Goal: Transaction & Acquisition: Book appointment/travel/reservation

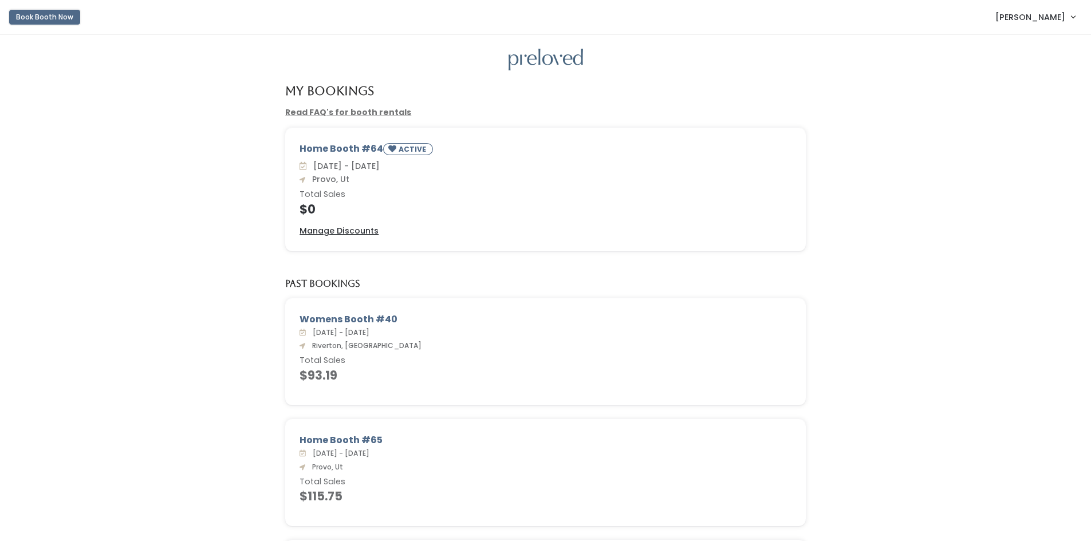
click at [58, 18] on button "Book Booth Now" at bounding box center [44, 17] width 71 height 15
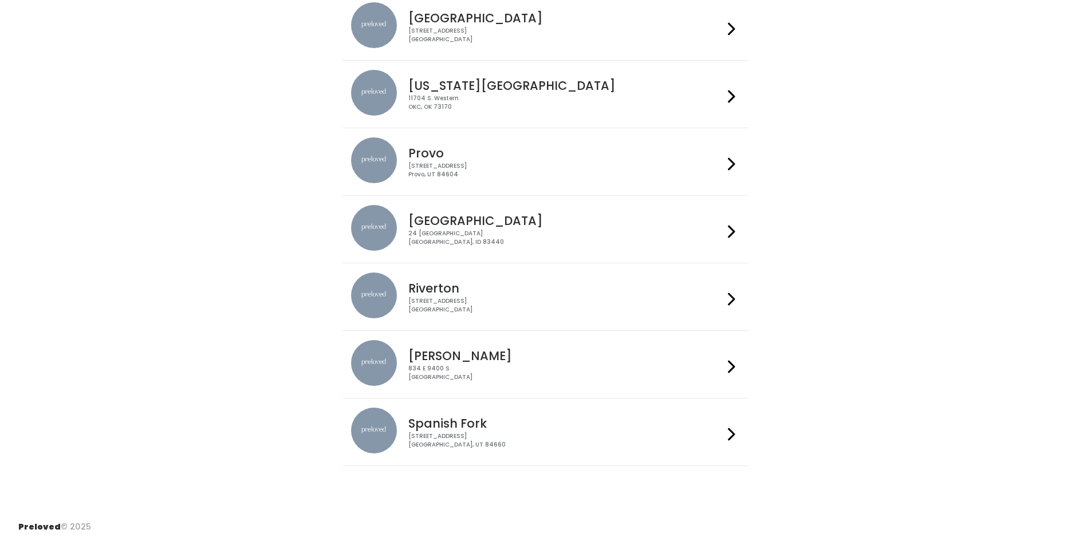
scroll to position [259, 0]
click at [433, 355] on h4 "Sandy" at bounding box center [565, 354] width 315 height 13
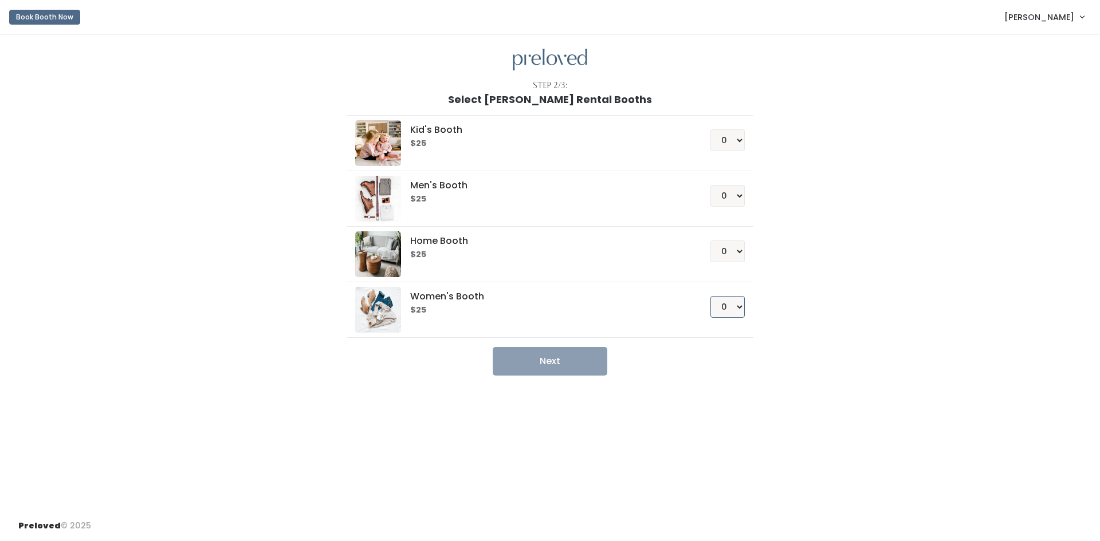
click at [724, 298] on select "0 1 2 3 4" at bounding box center [727, 307] width 34 height 22
select select "1"
click at [710, 296] on select "0 1 2 3 4" at bounding box center [727, 307] width 34 height 22
click at [731, 336] on li "Women's Booth $25 0 1 2 3 4" at bounding box center [550, 310] width 406 height 56
click at [563, 359] on button "Next" at bounding box center [550, 361] width 115 height 29
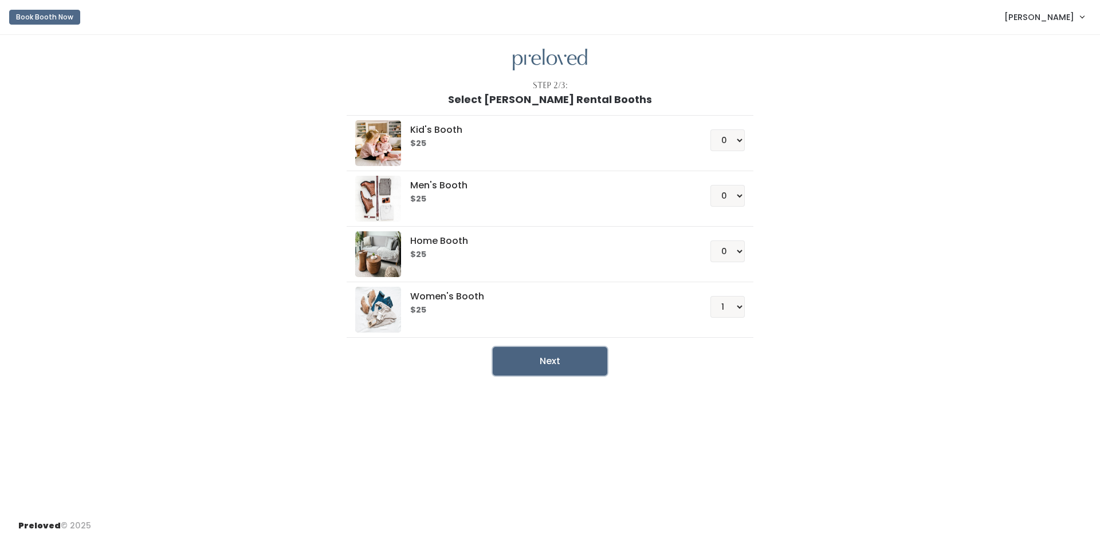
click at [563, 359] on button "Next" at bounding box center [550, 361] width 115 height 29
click at [730, 252] on select "0 1 2 3 4" at bounding box center [727, 252] width 34 height 22
select select "1"
click at [710, 241] on select "0 1 2 3 4" at bounding box center [727, 252] width 34 height 22
click at [544, 361] on button "Next" at bounding box center [550, 361] width 115 height 29
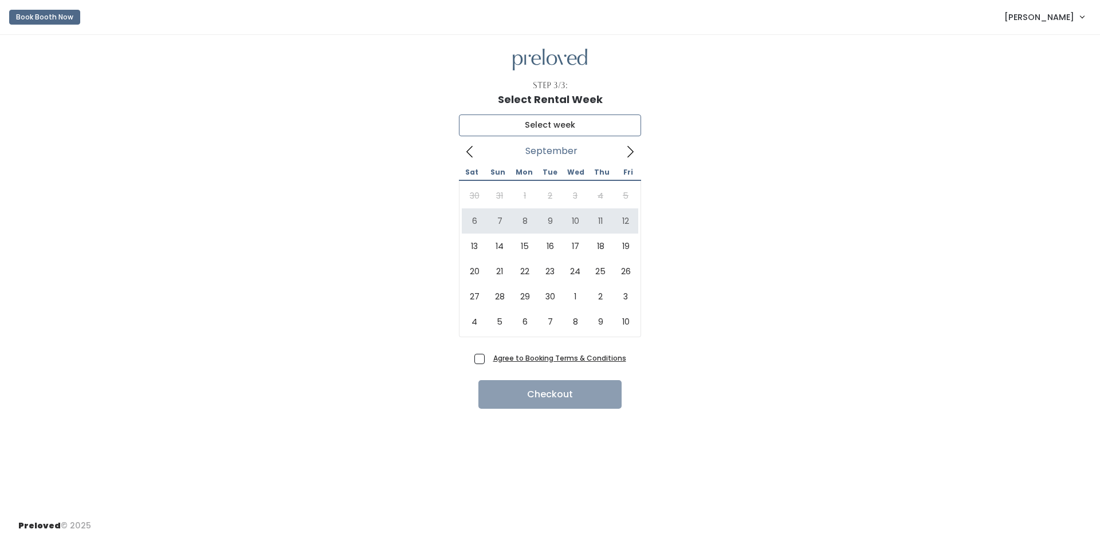
type input "September 6 to September 12"
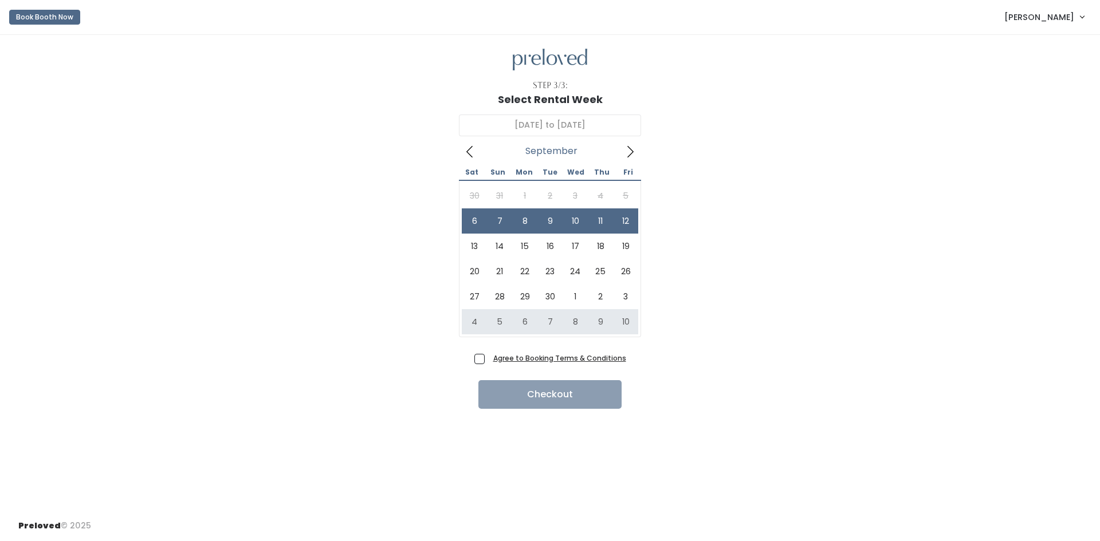
click at [475, 366] on div "Agree to Booking Terms & Conditions Checkout" at bounding box center [549, 379] width 1063 height 59
click at [489, 360] on span "Agree to Booking Terms & Conditions" at bounding box center [557, 357] width 137 height 11
click at [489, 360] on input "Agree to Booking Terms & Conditions" at bounding box center [492, 355] width 7 height 7
checkbox input "true"
click at [532, 398] on button "Checkout" at bounding box center [549, 394] width 143 height 29
